Goal: Check status

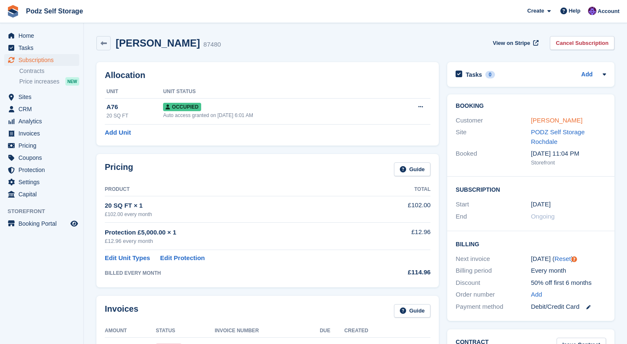
click at [539, 120] on link "Karl Pickup" at bounding box center [557, 119] width 52 height 7
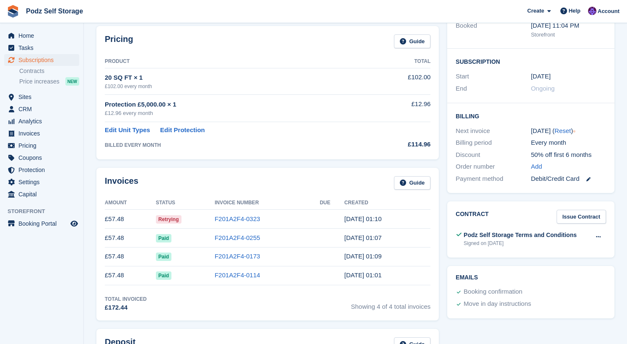
scroll to position [163, 0]
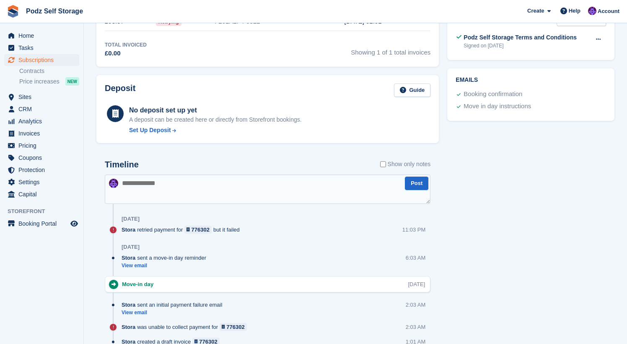
scroll to position [370, 0]
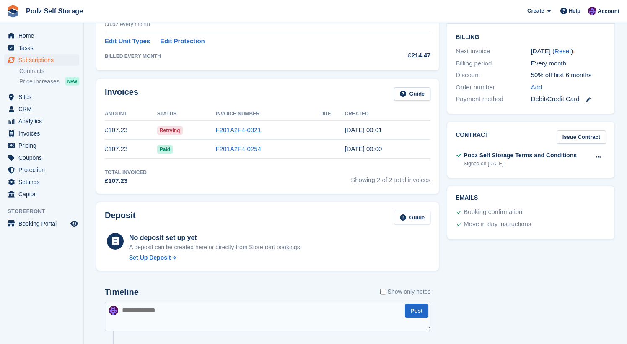
scroll to position [243, 0]
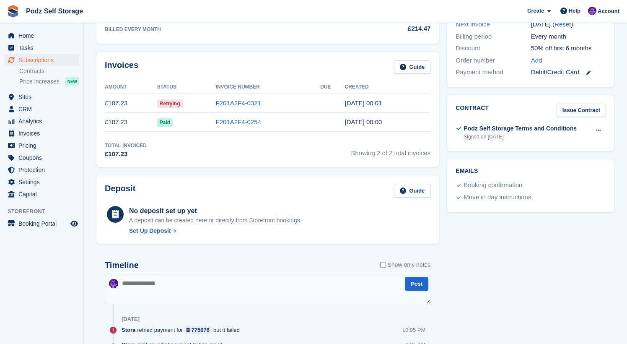
click at [297, 128] on td "F201A2F4-0254" at bounding box center [268, 122] width 105 height 19
